Goal: Use online tool/utility: Utilize a website feature to perform a specific function

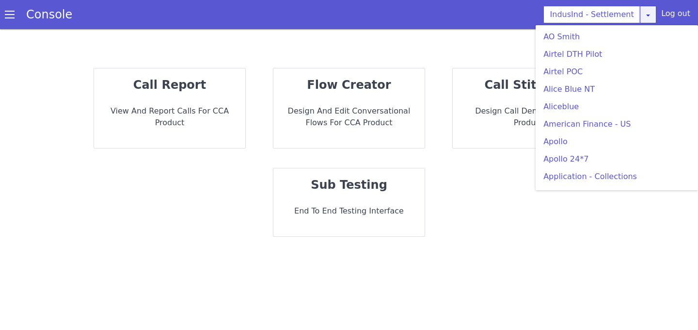
click at [645, 22] on div "IndusInd - Settlement AO Smith Airtel DTH Pilot Airtel POC Alice Blue NT Aliceb…" at bounding box center [600, 14] width 113 height 17
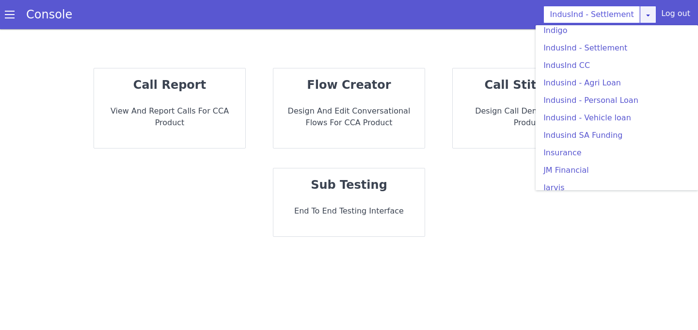
scroll to position [1293, 0]
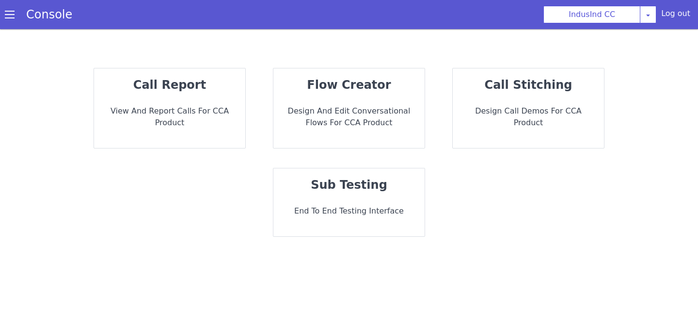
click at [320, 177] on p "sub testing" at bounding box center [349, 184] width 136 height 17
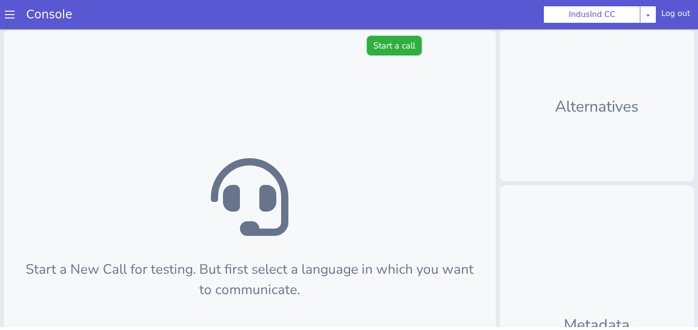
click at [387, 40] on button "Start a call" at bounding box center [394, 45] width 55 height 19
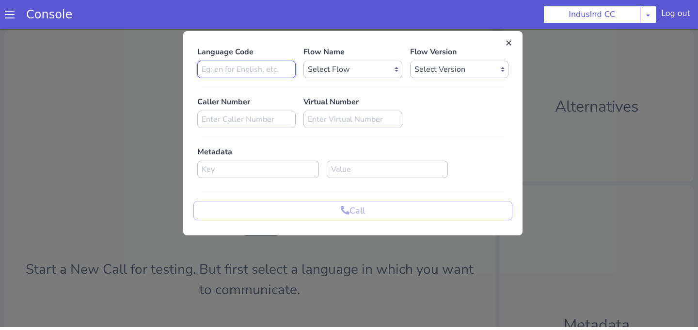
click at [282, 69] on input at bounding box center [246, 69] width 98 height 17
type input "en"
click at [338, 77] on select "Select Flow Indusind Complaint Indusind Credit Card Welcome Calling Indusind- O…" at bounding box center [353, 69] width 98 height 17
select select "6ac3535f-e35c-4749-942e-9efb8a640e87"
click at [304, 61] on select "Select Flow Indusind Complaint Indusind Credit Card Welcome Calling Indusind- O…" at bounding box center [353, 69] width 98 height 17
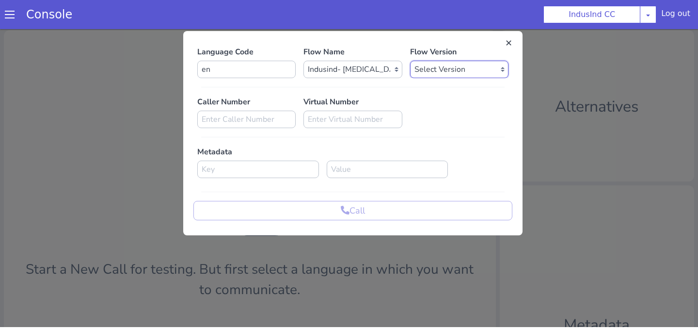
click at [419, 65] on select "Select Version 3.1.82 3.1.81 3.1.80 3.1.79 3.1.78 3.1.77 3.1.76 3.1.75 3.1.74 3…" at bounding box center [459, 69] width 98 height 17
click at [410, 61] on select "Select Version 3.1.82 3.1.81 3.1.80 3.1.79 3.1.78 3.1.77 3.1.76 3.1.75 3.1.74 3…" at bounding box center [459, 69] width 98 height 17
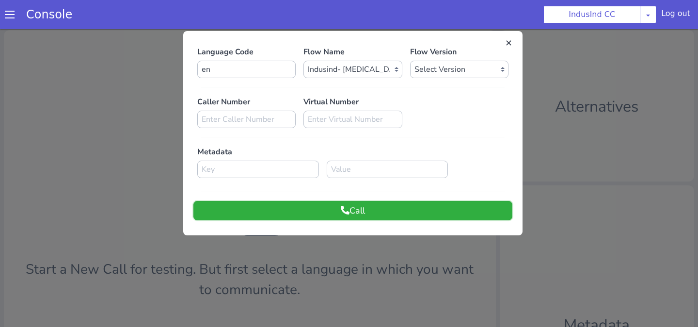
click at [363, 209] on button "Call" at bounding box center [352, 210] width 319 height 19
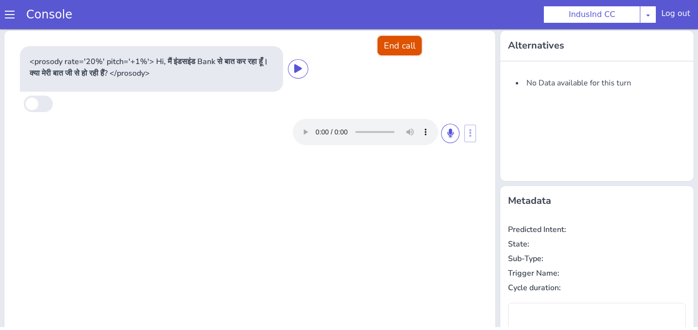
click at [401, 48] on button "End call" at bounding box center [400, 45] width 44 height 19
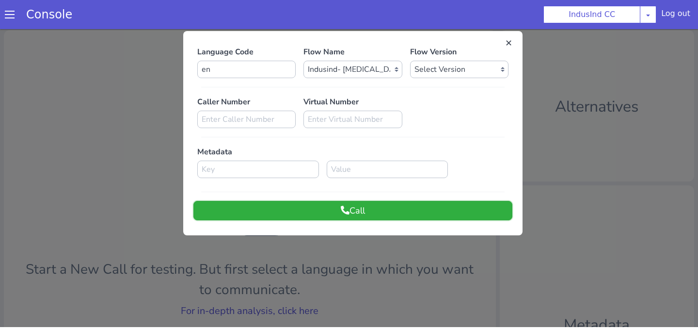
click at [310, 216] on button "Call" at bounding box center [352, 210] width 319 height 19
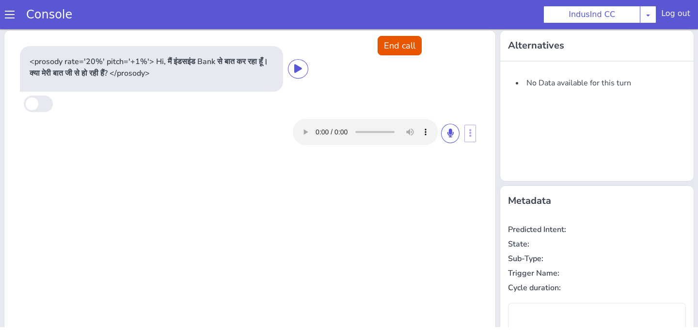
click at [404, 31] on div "<prosody rate='20%' pitch='+1%'> Hi, मैं इंडसइंड Bank से बात कर रहा हूँ। क्या म…" at bounding box center [249, 261] width 491 height 461
click at [406, 42] on button "End call" at bounding box center [400, 45] width 44 height 19
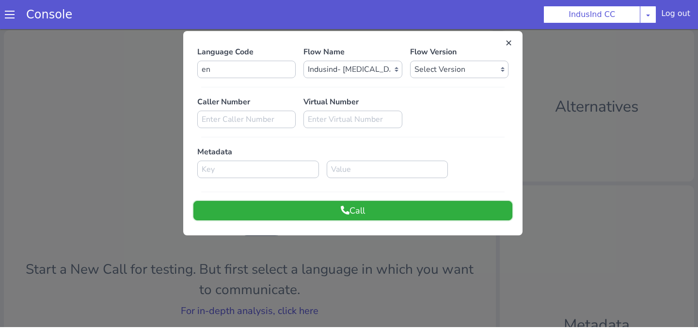
click at [325, 213] on button "Call" at bounding box center [352, 210] width 319 height 19
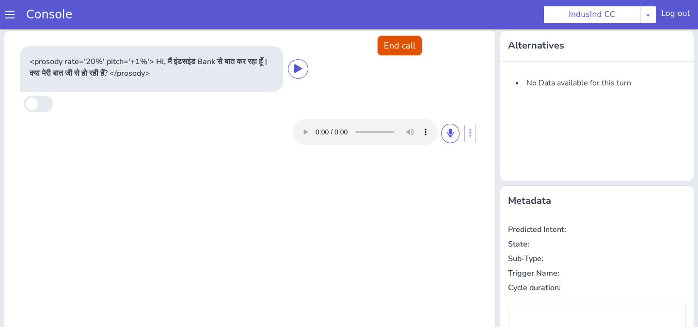
click at [384, 47] on button "End call" at bounding box center [400, 45] width 44 height 19
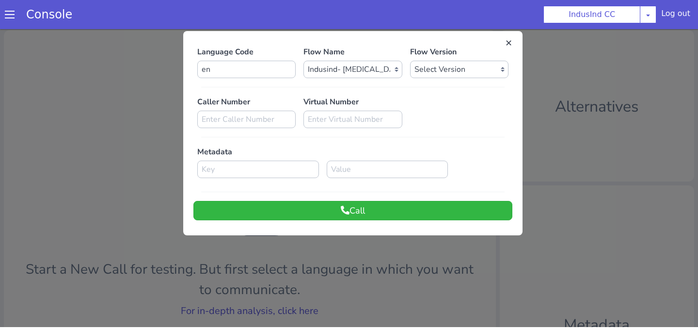
click at [261, 79] on div "Language Code en Flow Name Select Flow Indusind Complaint Indusind Credit Card …" at bounding box center [352, 133] width 319 height 174
click at [426, 76] on select "Select Version 3.1.82 3.1.81 3.1.80 3.1.79 3.1.78 3.1.77 3.1.76 3.1.75 3.1.74 3…" at bounding box center [459, 69] width 98 height 17
select select "3.1.81"
click at [410, 61] on select "Select Version 3.1.82 3.1.81 3.1.80 3.1.79 3.1.78 3.1.77 3.1.76 3.1.75 3.1.74 3…" at bounding box center [459, 69] width 98 height 17
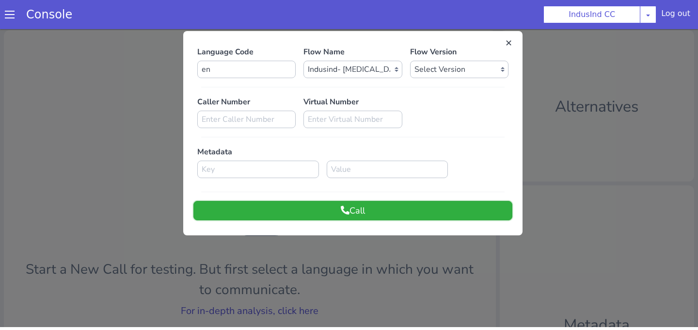
click at [348, 214] on button "Call" at bounding box center [352, 210] width 319 height 19
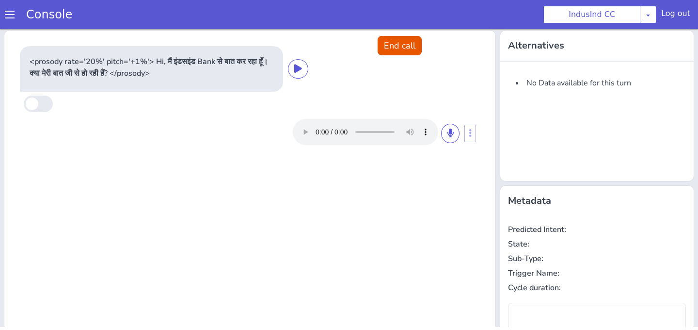
click at [405, 57] on div "<prosody rate='20%' pitch='+1%'> Hi, मैं इंडसइंड Bank से बात कर रहा हूँ। क्या म…" at bounding box center [222, 69] width 405 height 46
click at [403, 44] on button "End call" at bounding box center [400, 45] width 44 height 19
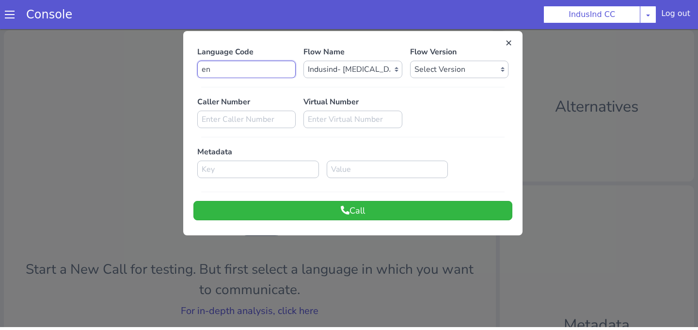
click at [284, 73] on input "en" at bounding box center [246, 69] width 98 height 17
type input "e"
type input "t"
click at [286, 219] on button "Call" at bounding box center [352, 210] width 319 height 19
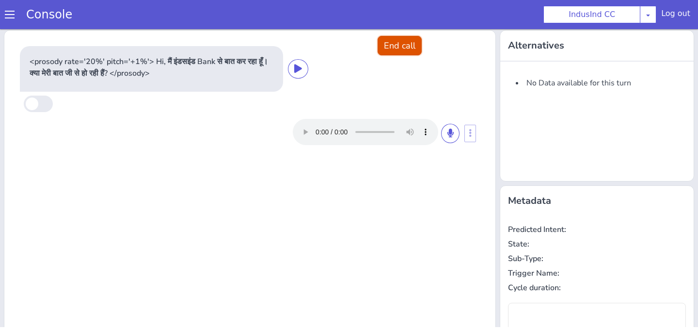
click at [402, 48] on button "End call" at bounding box center [400, 45] width 44 height 19
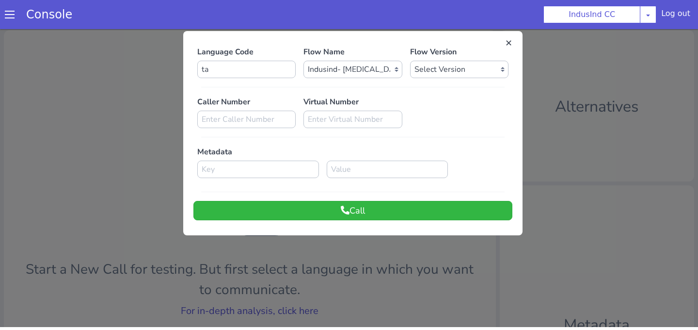
click at [551, 115] on div at bounding box center [349, 176] width 698 height 301
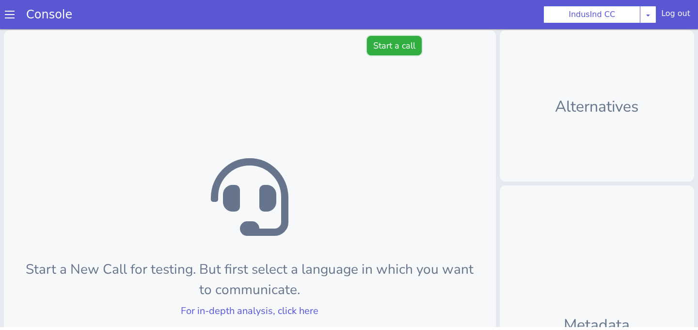
click at [390, 51] on button "Start a call" at bounding box center [394, 45] width 55 height 19
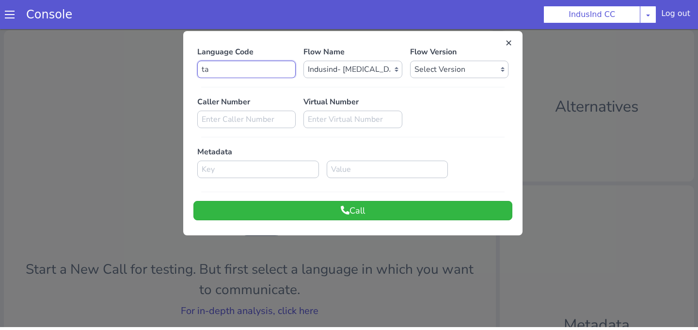
click at [280, 69] on input "ta" at bounding box center [246, 69] width 98 height 17
type input "t"
type input "e"
click at [122, 96] on div at bounding box center [349, 176] width 698 height 301
